Goal: Use online tool/utility: Utilize a website feature to perform a specific function

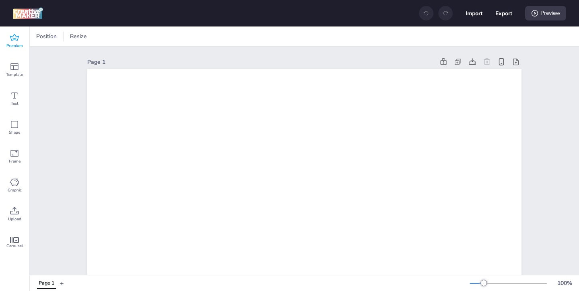
click at [11, 44] on span "Premium" at bounding box center [14, 46] width 16 height 6
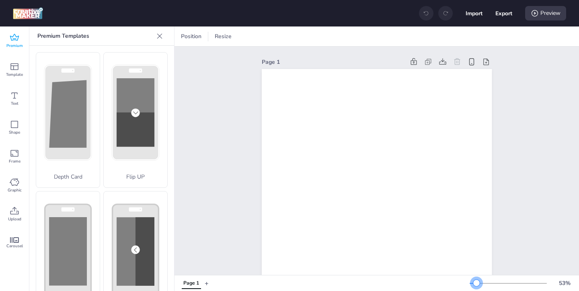
drag, startPoint x: 484, startPoint y: 282, endPoint x: 476, endPoint y: 283, distance: 7.8
click at [476, 283] on div at bounding box center [476, 283] width 6 height 6
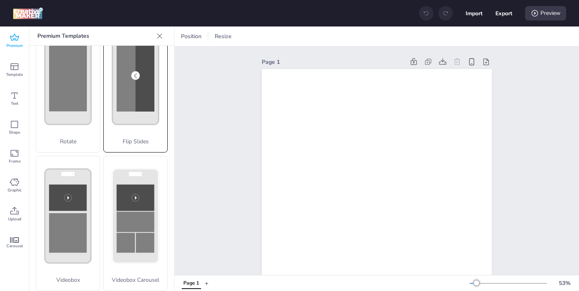
scroll to position [177, 0]
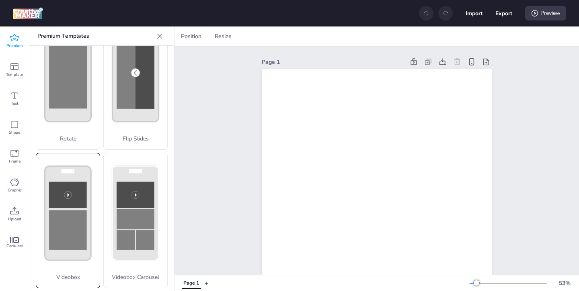
click at [81, 226] on rect at bounding box center [68, 231] width 38 height 40
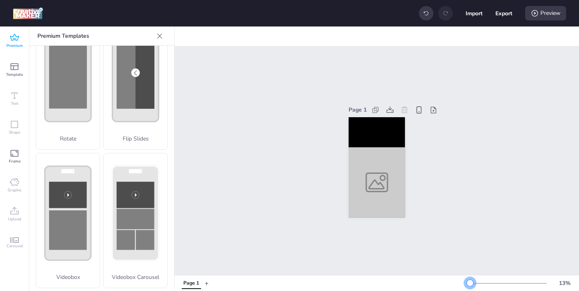
drag, startPoint x: 476, startPoint y: 282, endPoint x: 470, endPoint y: 282, distance: 6.0
click at [470, 282] on div at bounding box center [470, 283] width 6 height 6
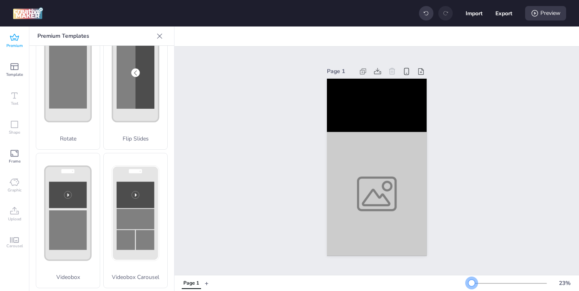
click at [472, 282] on div at bounding box center [471, 283] width 6 height 6
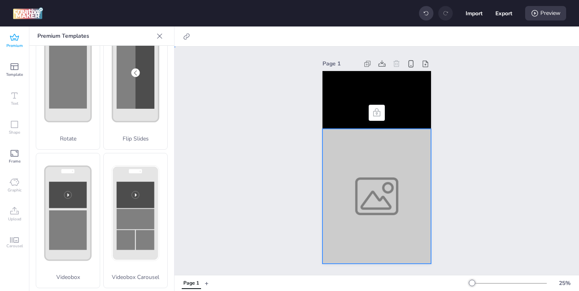
click at [387, 209] on div at bounding box center [376, 196] width 109 height 135
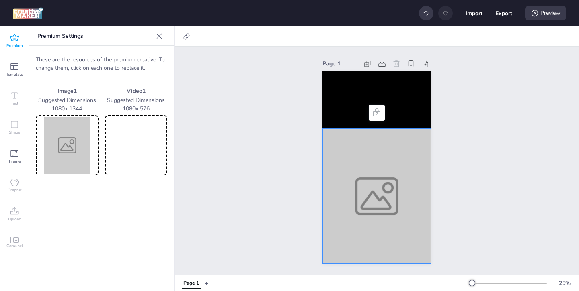
click at [88, 166] on img at bounding box center [67, 145] width 60 height 57
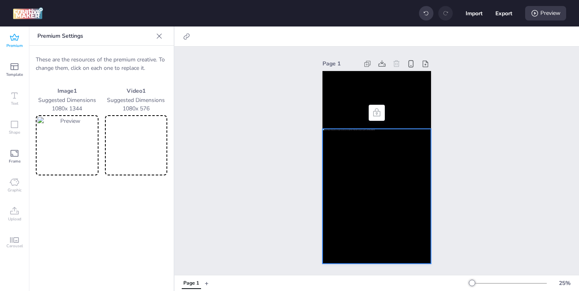
click at [143, 143] on video at bounding box center [137, 145] width 60 height 57
click at [352, 115] on video at bounding box center [376, 100] width 109 height 58
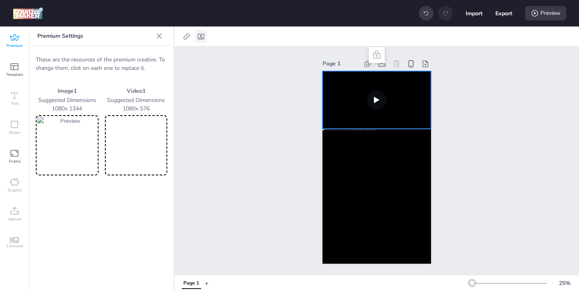
click at [200, 35] on icon at bounding box center [201, 37] width 6 height 6
select select "contain"
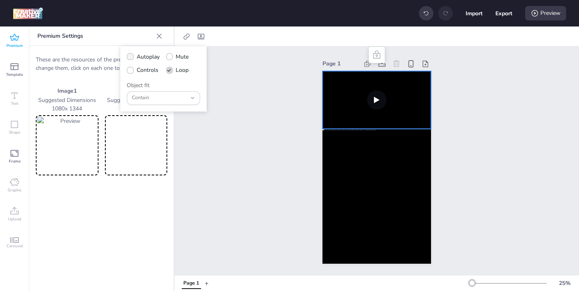
click at [132, 57] on icon at bounding box center [130, 57] width 6 height 4
click at [131, 57] on input "Autoplay" at bounding box center [128, 59] width 5 height 5
checkbox input "true"
click at [131, 71] on icon at bounding box center [130, 70] width 6 height 4
click at [131, 71] on input "Controls" at bounding box center [128, 73] width 5 height 5
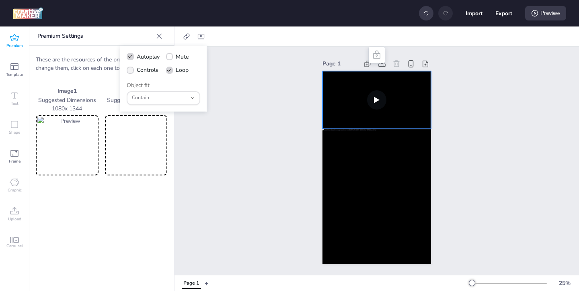
checkbox input "true"
click at [542, 15] on div "Preview" at bounding box center [545, 13] width 41 height 14
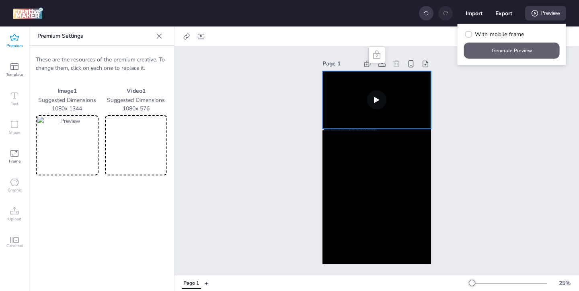
click at [492, 57] on button "Generate Preview" at bounding box center [512, 51] width 96 height 16
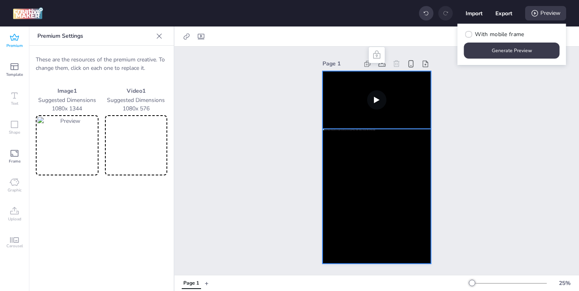
click at [345, 179] on div at bounding box center [376, 196] width 109 height 135
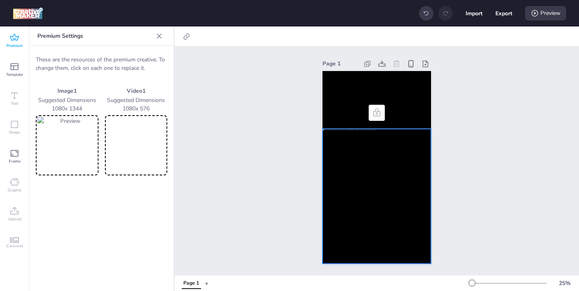
click at [73, 138] on img at bounding box center [67, 145] width 60 height 57
click at [538, 13] on div "Preview" at bounding box center [545, 13] width 41 height 14
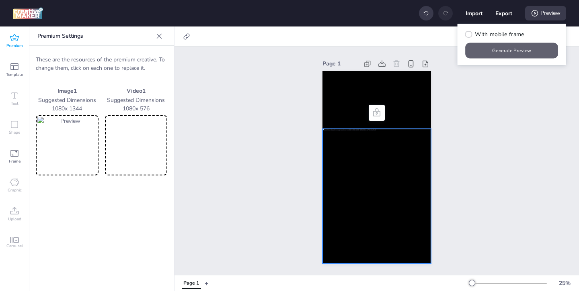
click at [482, 51] on button "Generate Preview" at bounding box center [512, 51] width 93 height 16
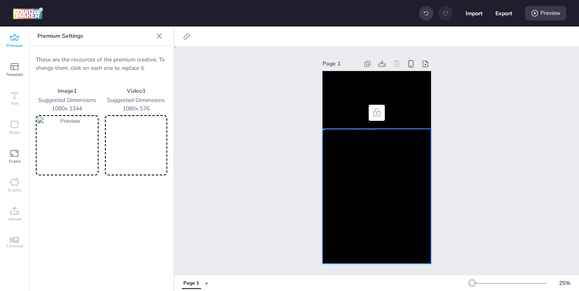
click at [313, 184] on div "Page 1" at bounding box center [377, 161] width 154 height 225
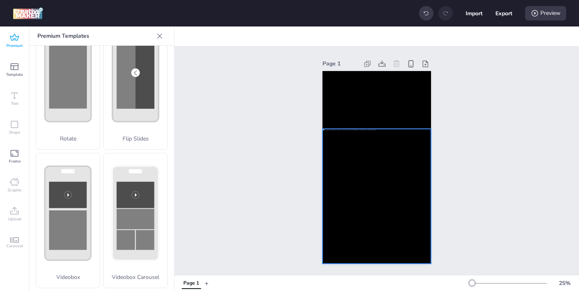
click at [364, 187] on div at bounding box center [376, 196] width 109 height 135
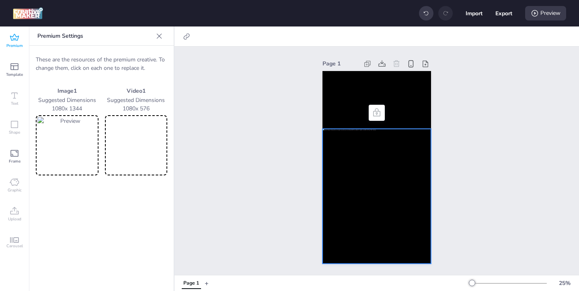
click at [69, 144] on img at bounding box center [67, 145] width 60 height 57
click at [531, 14] on icon at bounding box center [535, 13] width 8 height 8
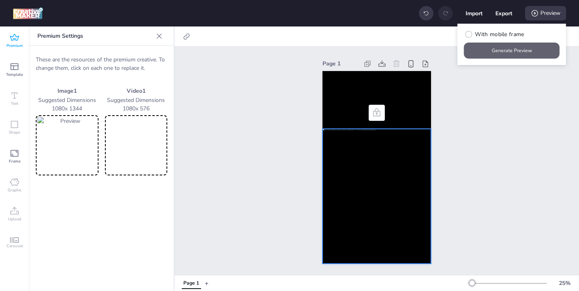
click at [513, 54] on button "Generate Preview" at bounding box center [512, 51] width 96 height 16
